Goal: Task Accomplishment & Management: Complete application form

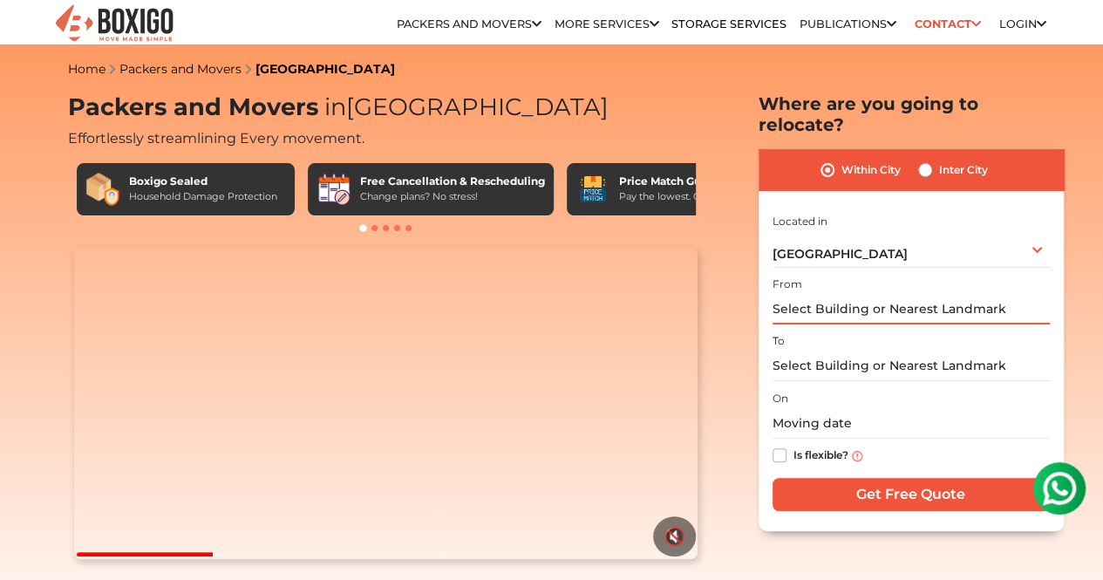
click at [871, 294] on input "text" at bounding box center [910, 309] width 277 height 31
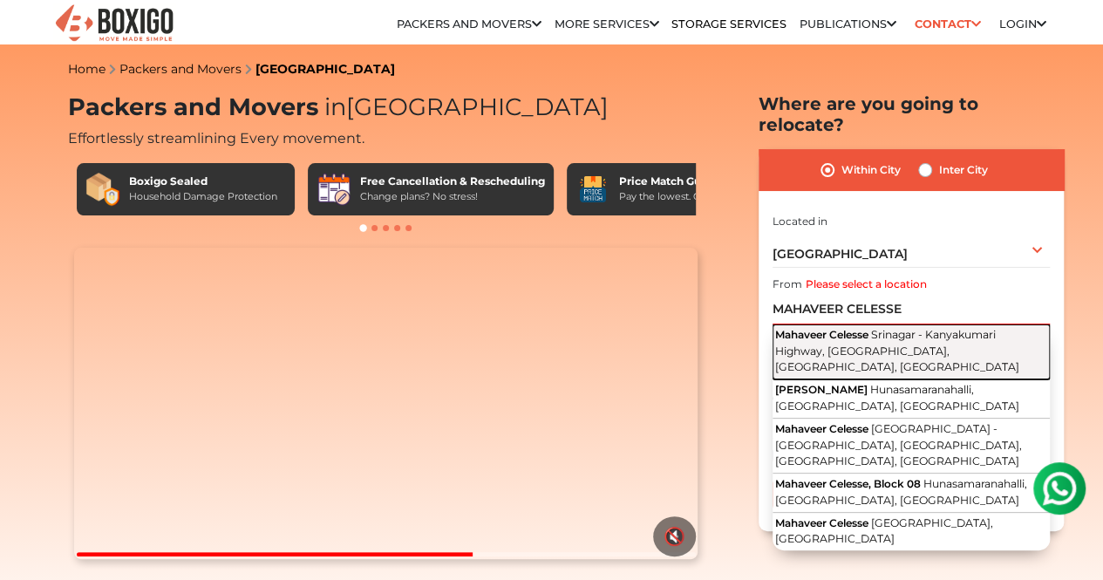
click at [889, 328] on span "Srinagar - Kanyakumari Highway, [GEOGRAPHIC_DATA], [GEOGRAPHIC_DATA], [GEOGRAPH…" at bounding box center [897, 350] width 244 height 45
type input "Mahaveer Celesse, [GEOGRAPHIC_DATA] - [GEOGRAPHIC_DATA], [GEOGRAPHIC_DATA], [GE…"
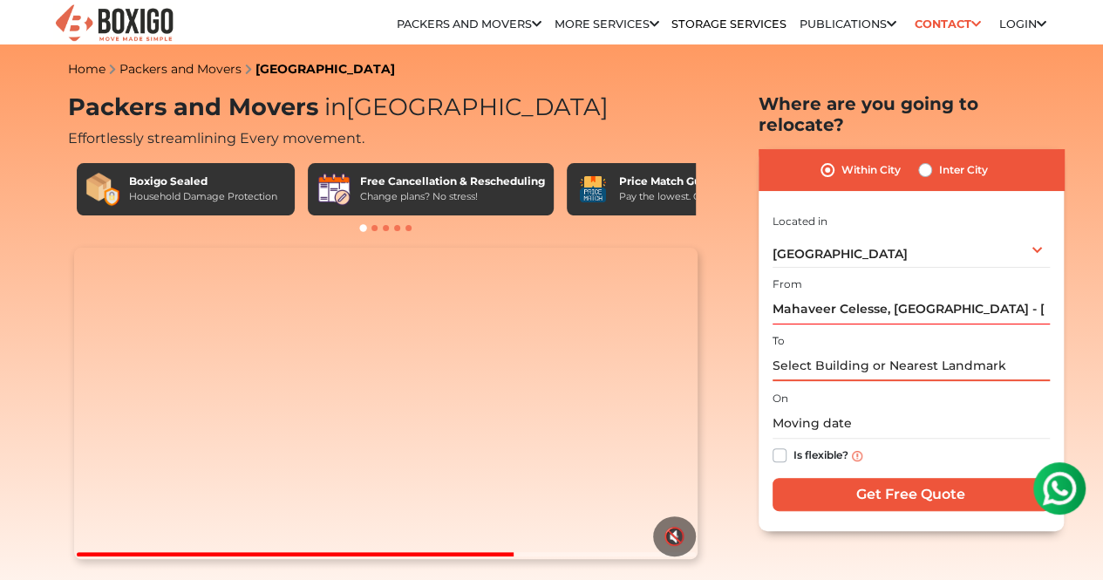
click at [879, 362] on input "text" at bounding box center [910, 365] width 277 height 31
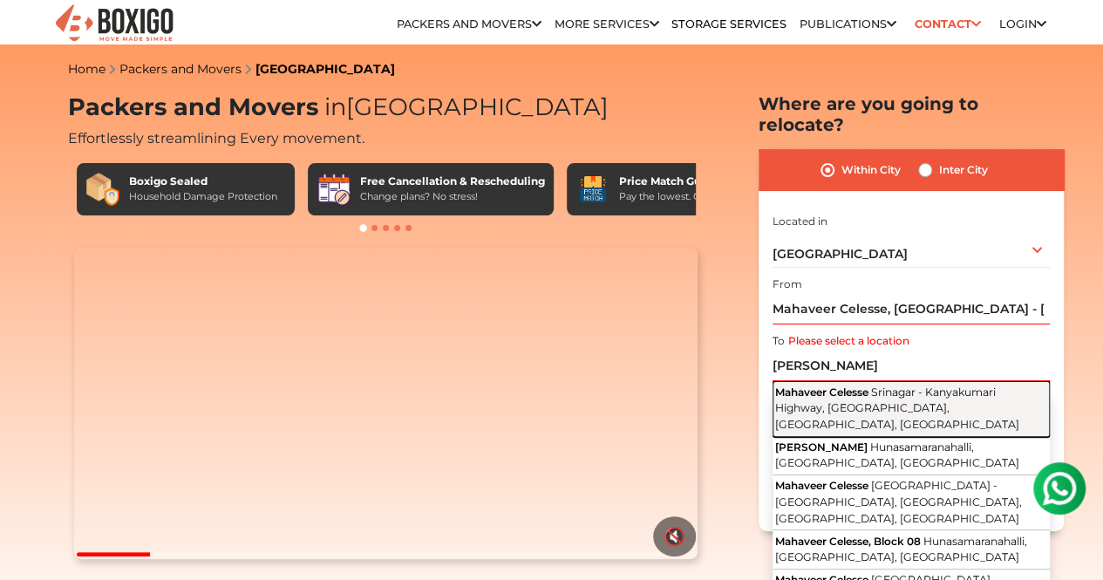
click at [907, 385] on button "Mahaveer Celesse Srinagar - [GEOGRAPHIC_DATA], [GEOGRAPHIC_DATA], [GEOGRAPHIC_D…" at bounding box center [910, 408] width 277 height 55
type input "Mahaveer Celesse, [GEOGRAPHIC_DATA] - [GEOGRAPHIC_DATA], [GEOGRAPHIC_DATA], [GE…"
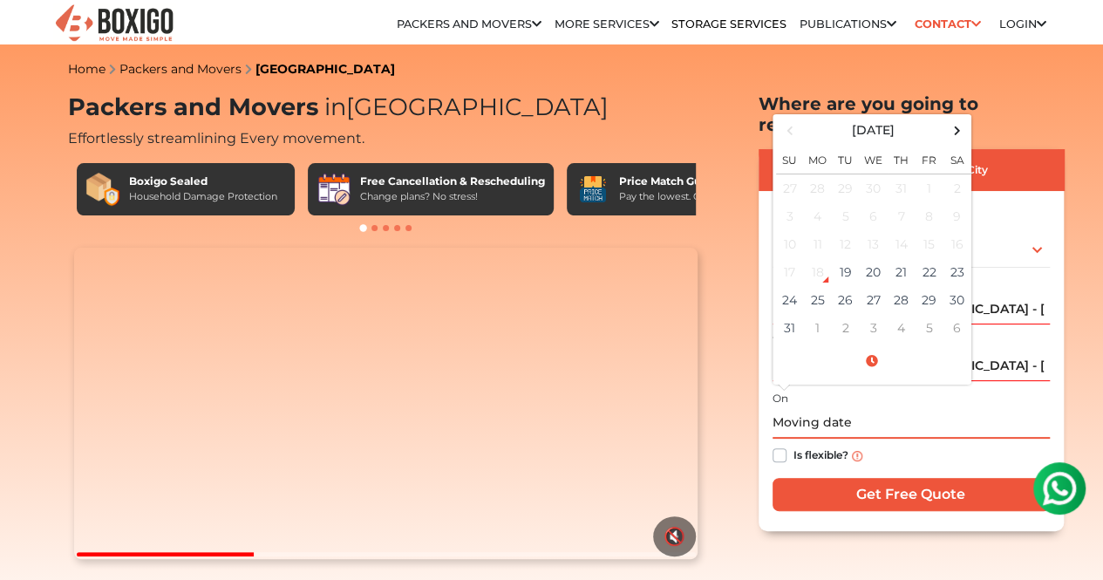
click at [807, 413] on input "text" at bounding box center [910, 423] width 277 height 31
click at [874, 286] on td "27" at bounding box center [873, 300] width 28 height 28
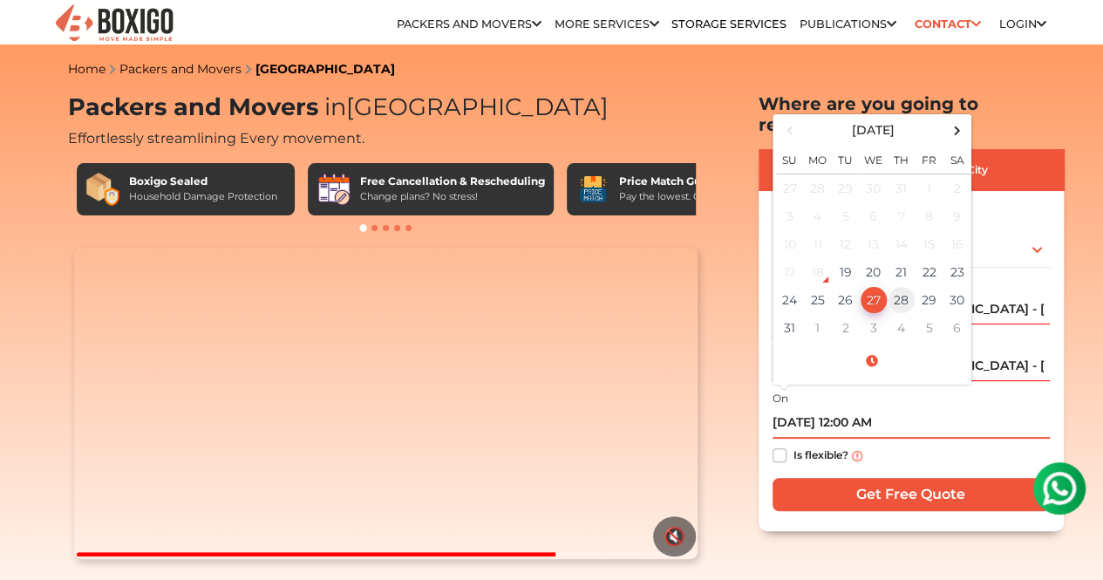
click at [905, 286] on td "28" at bounding box center [901, 300] width 28 height 28
type input "[DATE] 12:00 AM"
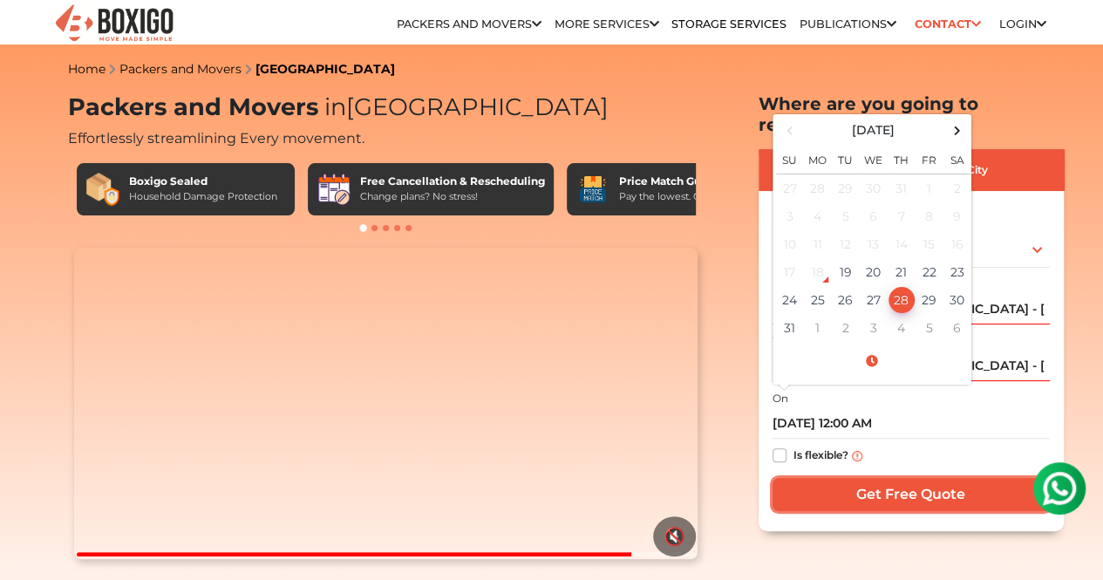
click at [870, 478] on input "Get Free Quote" at bounding box center [910, 494] width 277 height 33
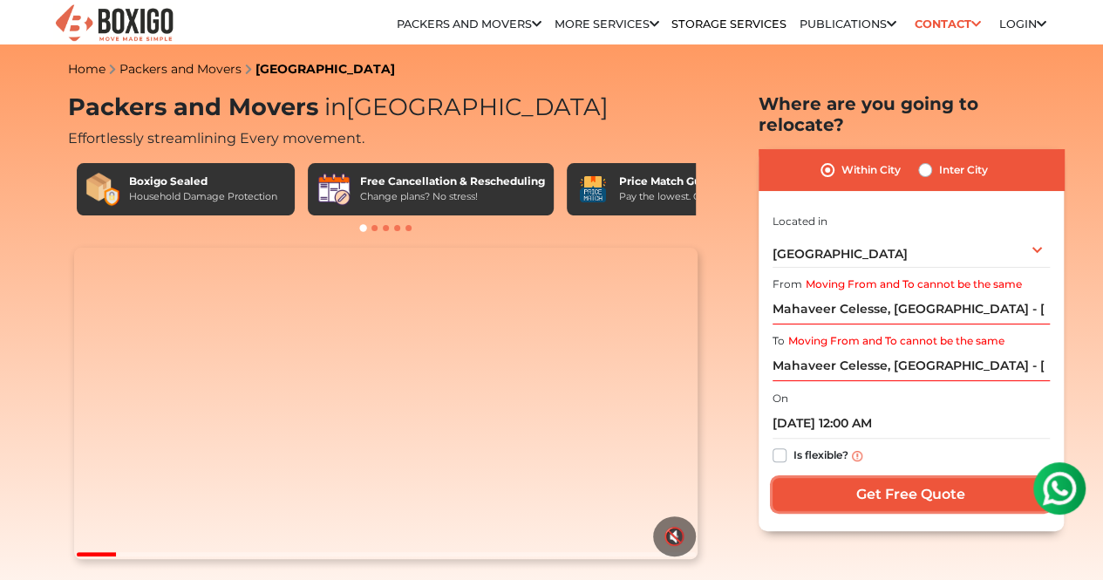
click at [875, 479] on input "Get Free Quote" at bounding box center [910, 494] width 277 height 33
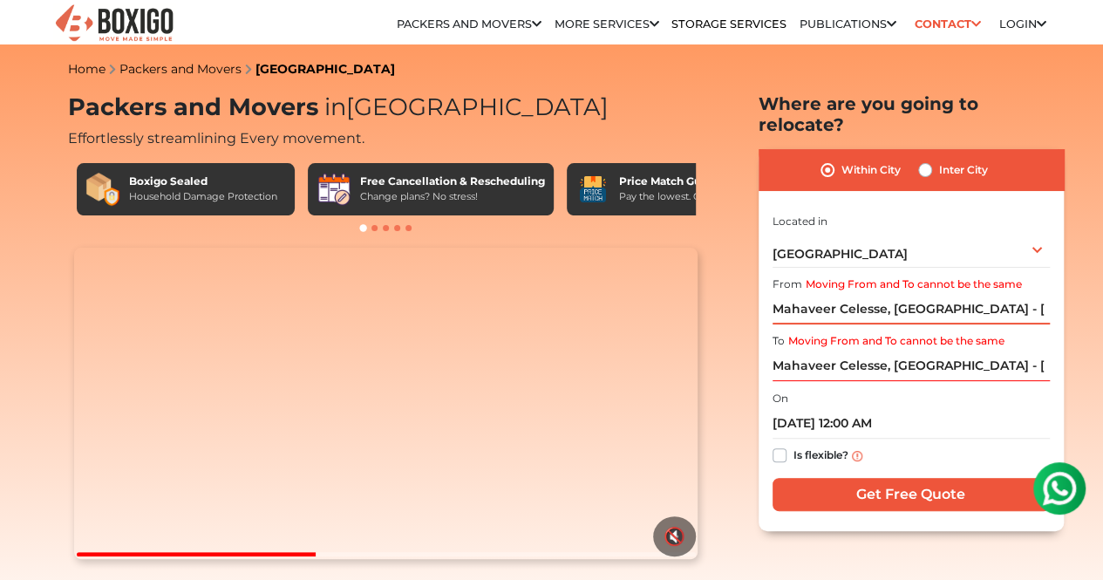
click at [774, 295] on input "Mahaveer Celesse, [GEOGRAPHIC_DATA] - [GEOGRAPHIC_DATA], [GEOGRAPHIC_DATA], [GE…" at bounding box center [910, 309] width 277 height 31
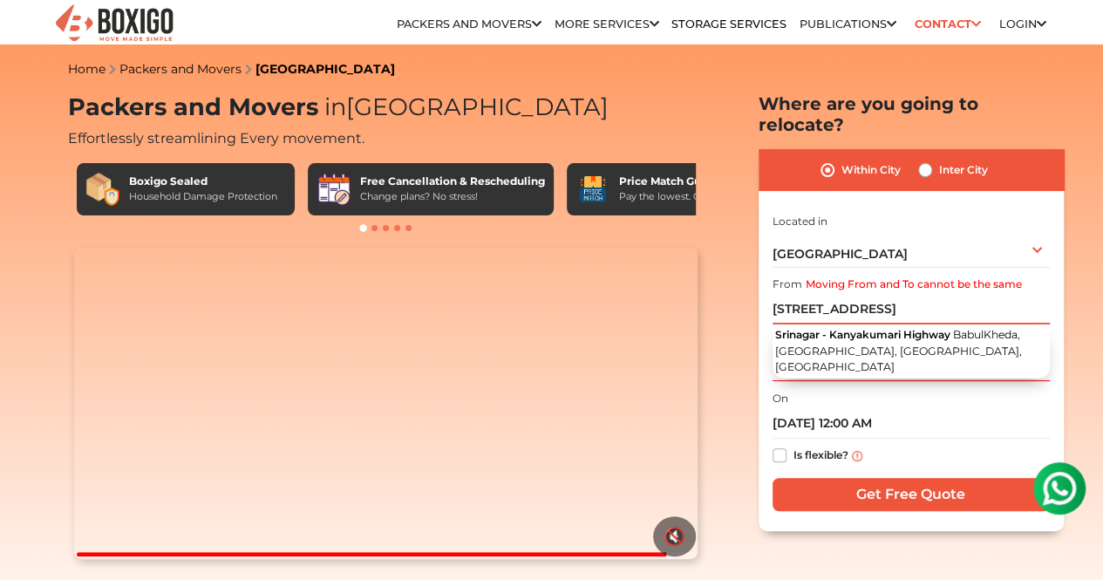
click at [807, 294] on input "[STREET_ADDRESS]" at bounding box center [910, 309] width 277 height 31
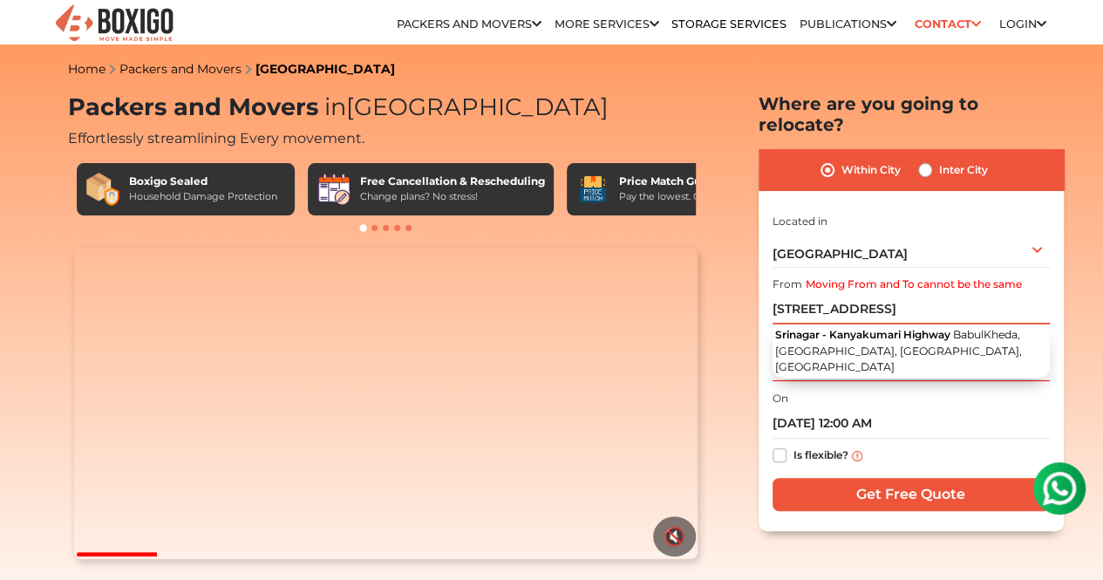
type input "[STREET_ADDRESS]"
click at [772, 350] on input "Mahaveer Celesse, [GEOGRAPHIC_DATA] - [GEOGRAPHIC_DATA], [GEOGRAPHIC_DATA], [GE…" at bounding box center [910, 365] width 277 height 31
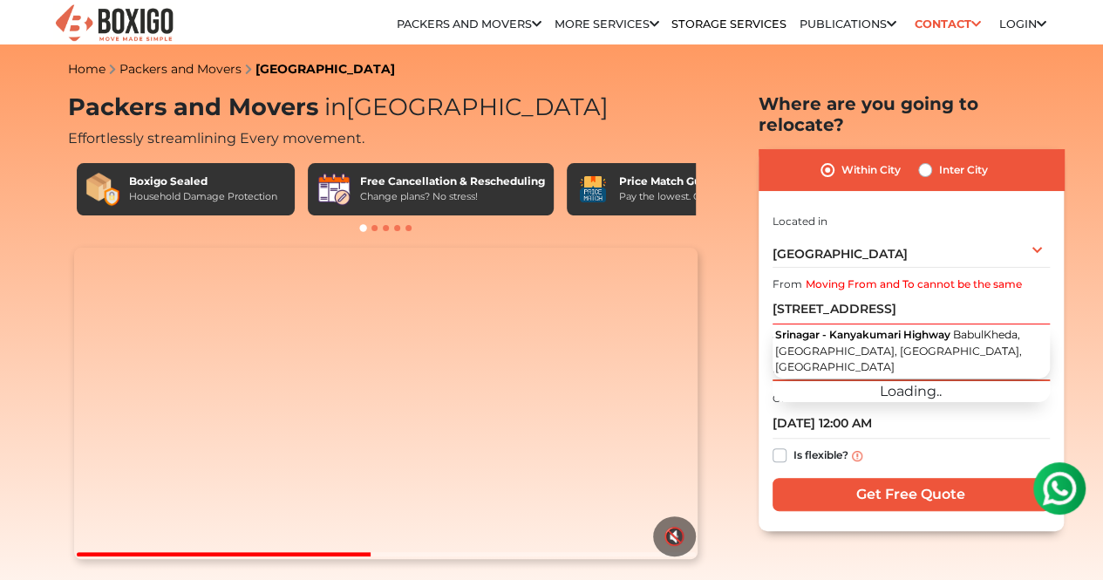
type input "[STREET_ADDRESS]"
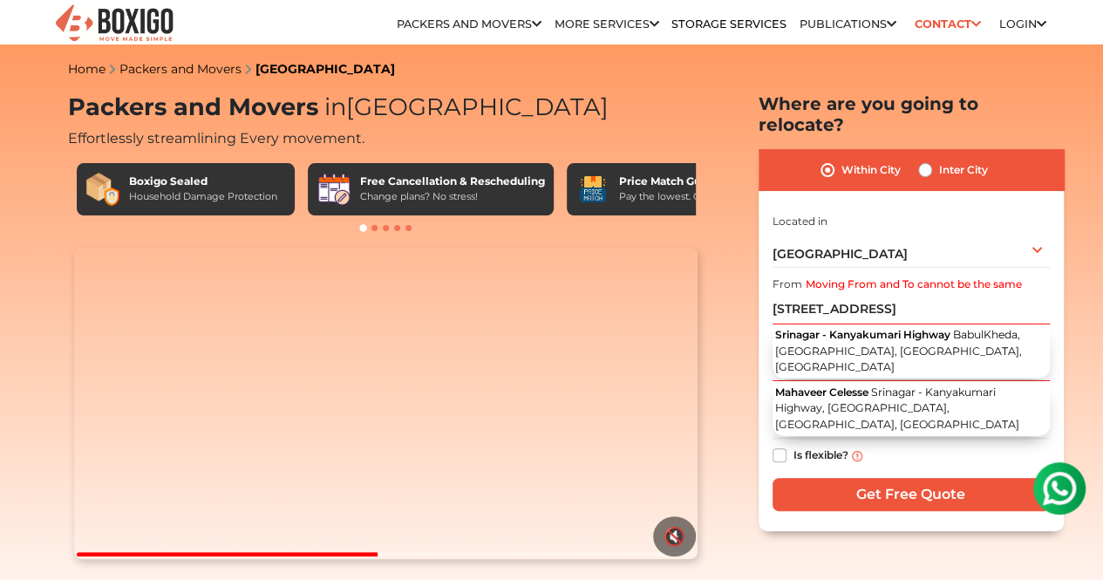
click at [951, 194] on div "Within City Inter City I am shifting my 1 BHK 2 BHK 3 BHK 3 + BHK FEW ITEMS 1 B…" at bounding box center [910, 339] width 305 height 381
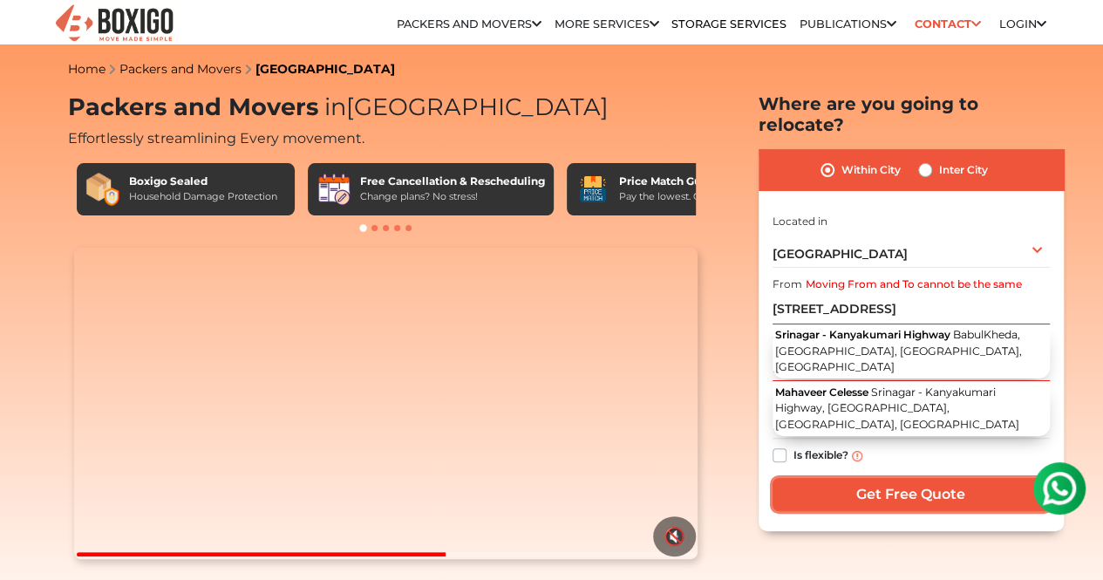
click at [927, 485] on input "Get Free Quote" at bounding box center [910, 494] width 277 height 33
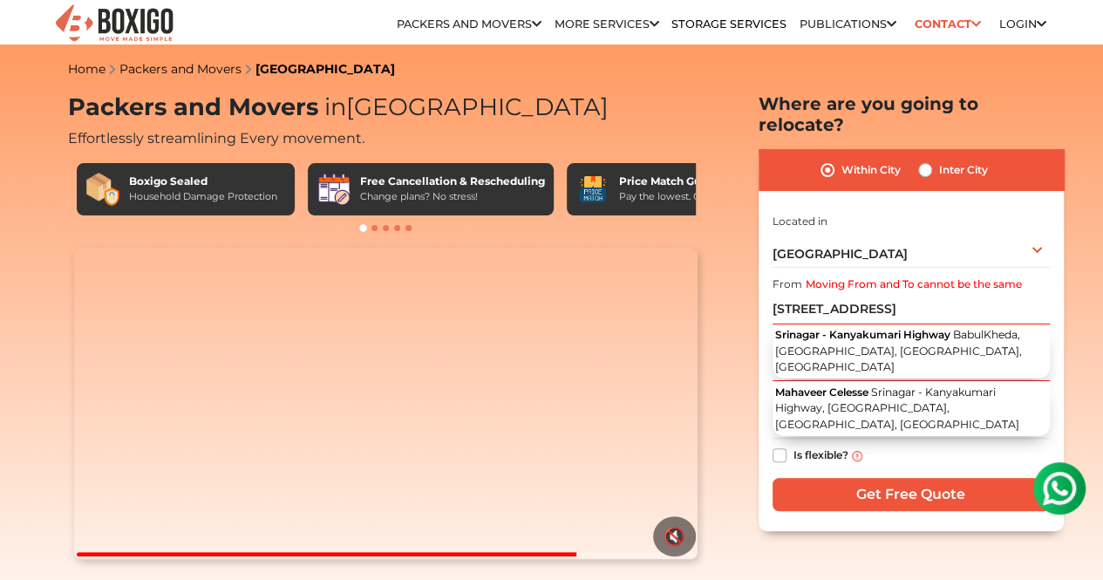
click at [1056, 347] on div "Within City Inter City I am shifting my 1 BHK 2 BHK 3 BHK 3 + BHK FEW ITEMS 1 B…" at bounding box center [910, 339] width 305 height 381
click at [1052, 486] on img at bounding box center [1059, 488] width 35 height 35
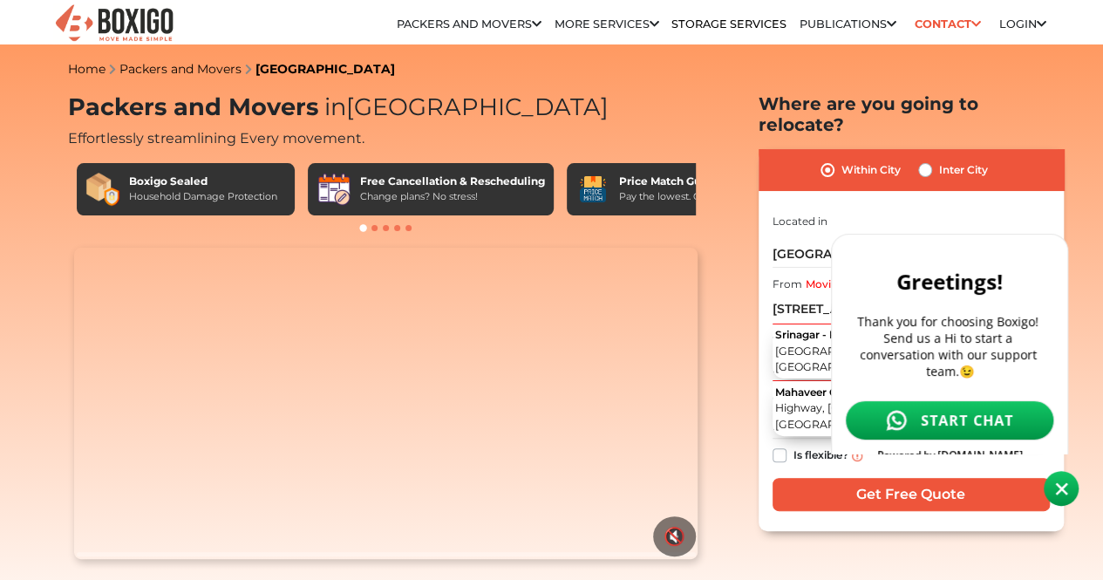
click at [983, 411] on span "START CHAT" at bounding box center [966, 420] width 93 height 19
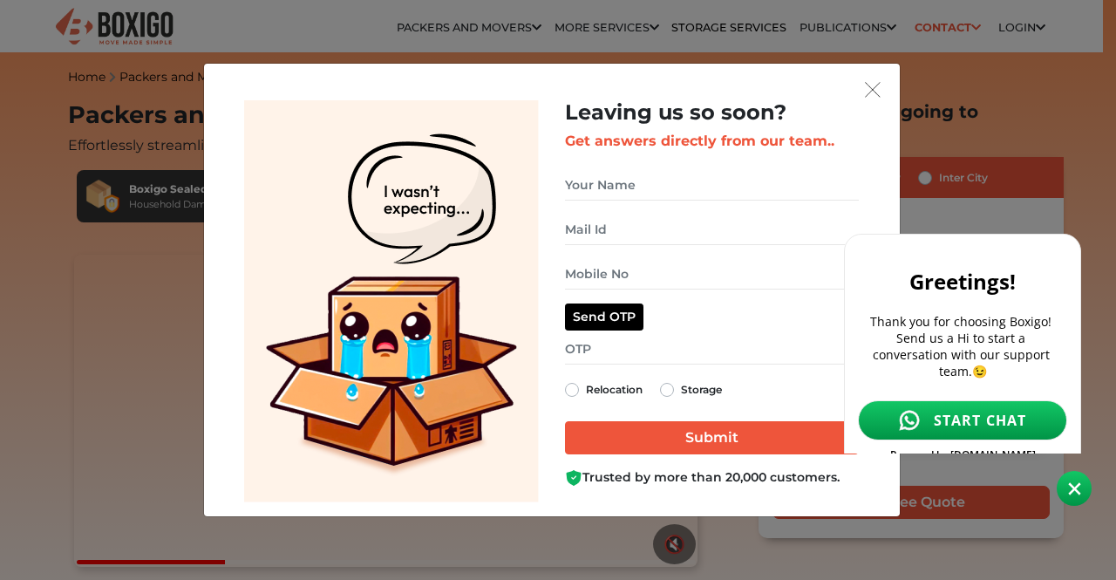
click at [865, 87] on body at bounding box center [972, 283] width 256 height 465
click at [878, 92] on body at bounding box center [972, 283] width 256 height 465
click at [863, 85] on body at bounding box center [972, 283] width 256 height 465
click at [866, 89] on body at bounding box center [972, 283] width 256 height 465
click at [866, 91] on body at bounding box center [972, 283] width 256 height 465
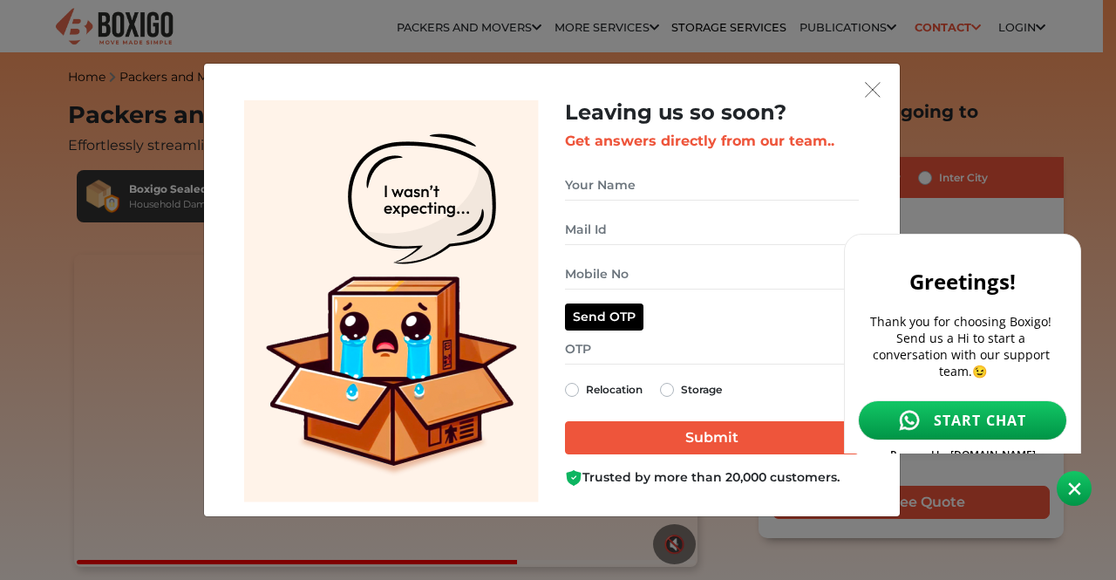
click at [866, 91] on body at bounding box center [972, 283] width 256 height 465
click at [871, 88] on body at bounding box center [972, 283] width 256 height 465
click at [873, 82] on body at bounding box center [972, 283] width 256 height 465
click at [873, 88] on body at bounding box center [972, 283] width 256 height 465
click at [880, 89] on body at bounding box center [972, 283] width 256 height 465
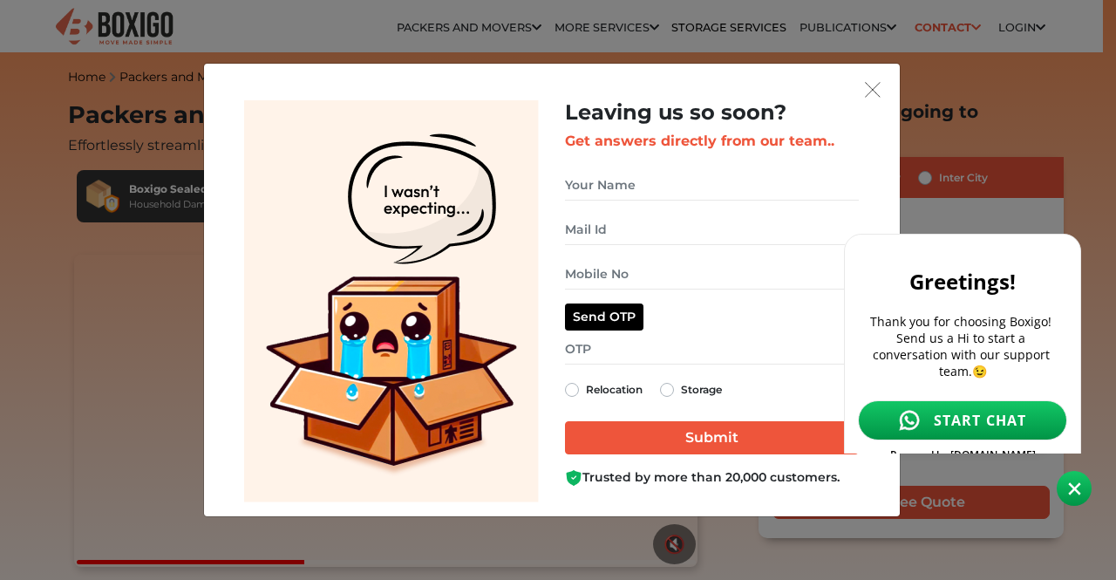
click at [865, 88] on body at bounding box center [972, 283] width 256 height 465
click at [875, 93] on body at bounding box center [972, 283] width 256 height 465
